Goal: Task Accomplishment & Management: Use online tool/utility

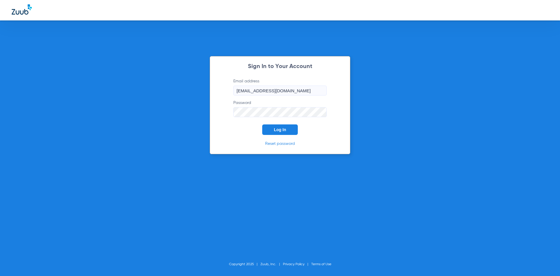
click at [291, 132] on button "Log In" at bounding box center [280, 129] width 36 height 11
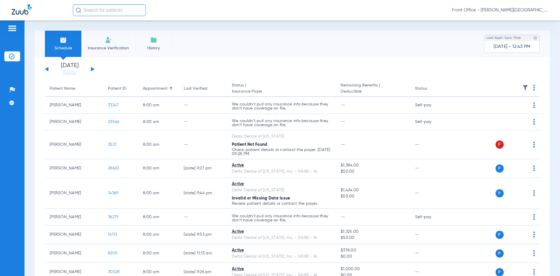
click at [93, 68] on button at bounding box center [93, 69] width 4 height 4
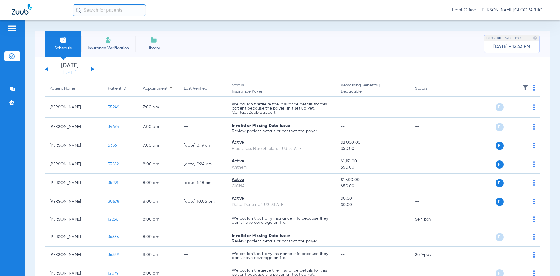
click at [93, 68] on div "[DATE] [DATE] [DATE] [DATE] [DATE] [DATE] [DATE] [DATE] [DATE] [DATE] [DATE] [D…" at bounding box center [70, 69] width 50 height 13
click at [92, 70] on button at bounding box center [93, 69] width 4 height 4
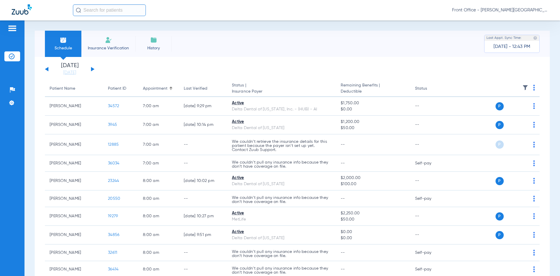
click at [532, 88] on th at bounding box center [495, 89] width 90 height 16
click at [533, 88] on img at bounding box center [534, 88] width 2 height 6
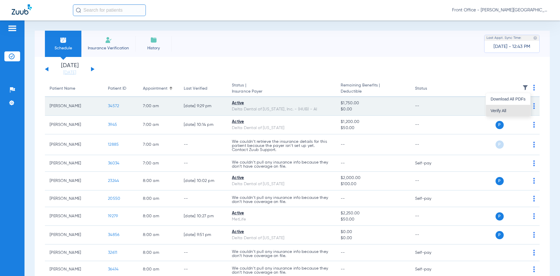
click at [506, 109] on span "Verify All" at bounding box center [508, 111] width 35 height 4
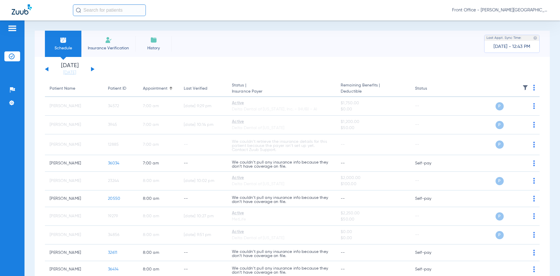
click at [92, 70] on button at bounding box center [93, 69] width 4 height 4
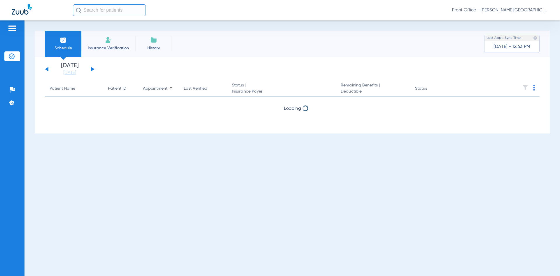
click at [535, 89] on img at bounding box center [534, 88] width 2 height 6
click at [508, 112] on span "Verify All" at bounding box center [512, 111] width 35 height 4
click at [93, 69] on button at bounding box center [93, 69] width 4 height 4
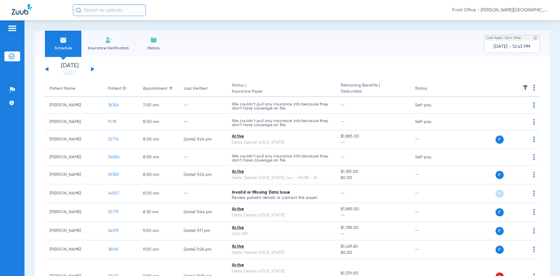
click at [533, 89] on img at bounding box center [534, 88] width 2 height 6
click at [505, 113] on button "Verify All" at bounding box center [508, 111] width 46 height 12
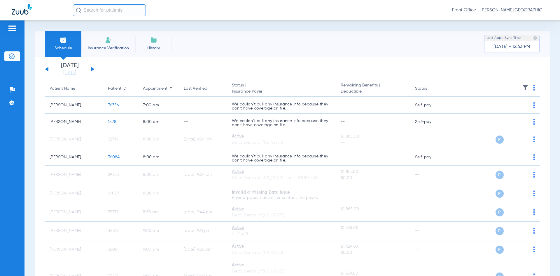
click at [92, 69] on button at bounding box center [93, 69] width 4 height 4
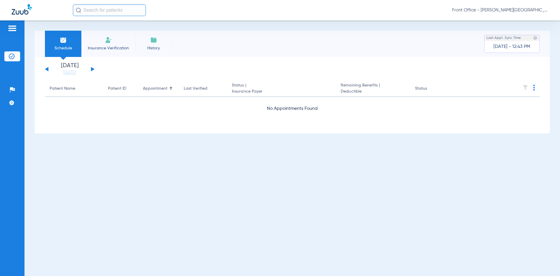
click at [92, 68] on button at bounding box center [93, 69] width 4 height 4
click at [535, 88] on th at bounding box center [495, 89] width 90 height 16
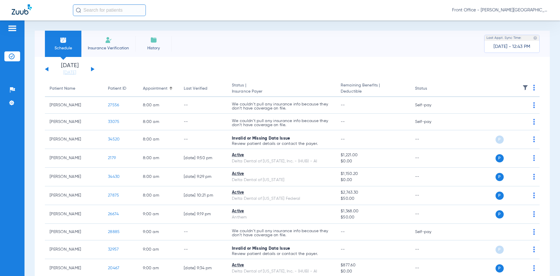
click at [528, 88] on th at bounding box center [495, 89] width 90 height 16
click at [533, 88] on img at bounding box center [534, 88] width 2 height 6
click at [499, 111] on span "Verify All" at bounding box center [507, 111] width 36 height 4
